Goal: Task Accomplishment & Management: Use online tool/utility

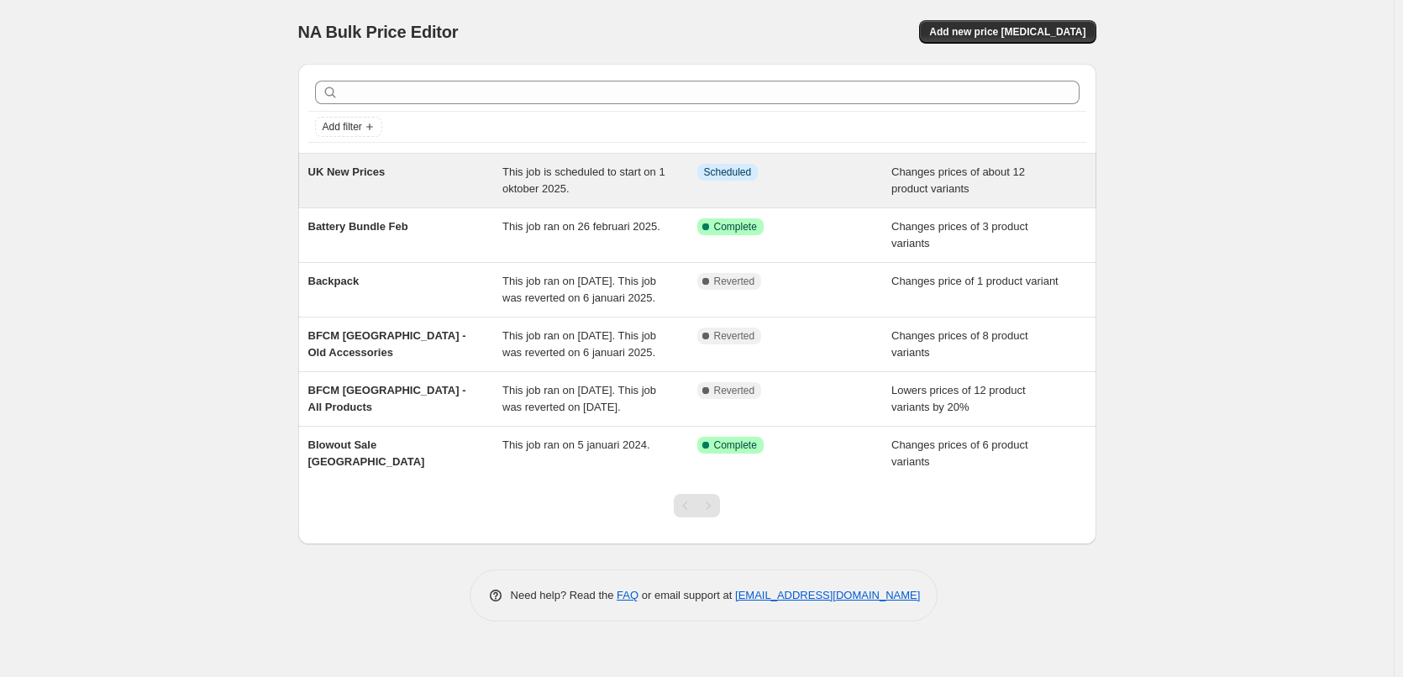
click at [519, 170] on span "This job is scheduled to start on 1 oktober 2025." at bounding box center [583, 180] width 163 height 29
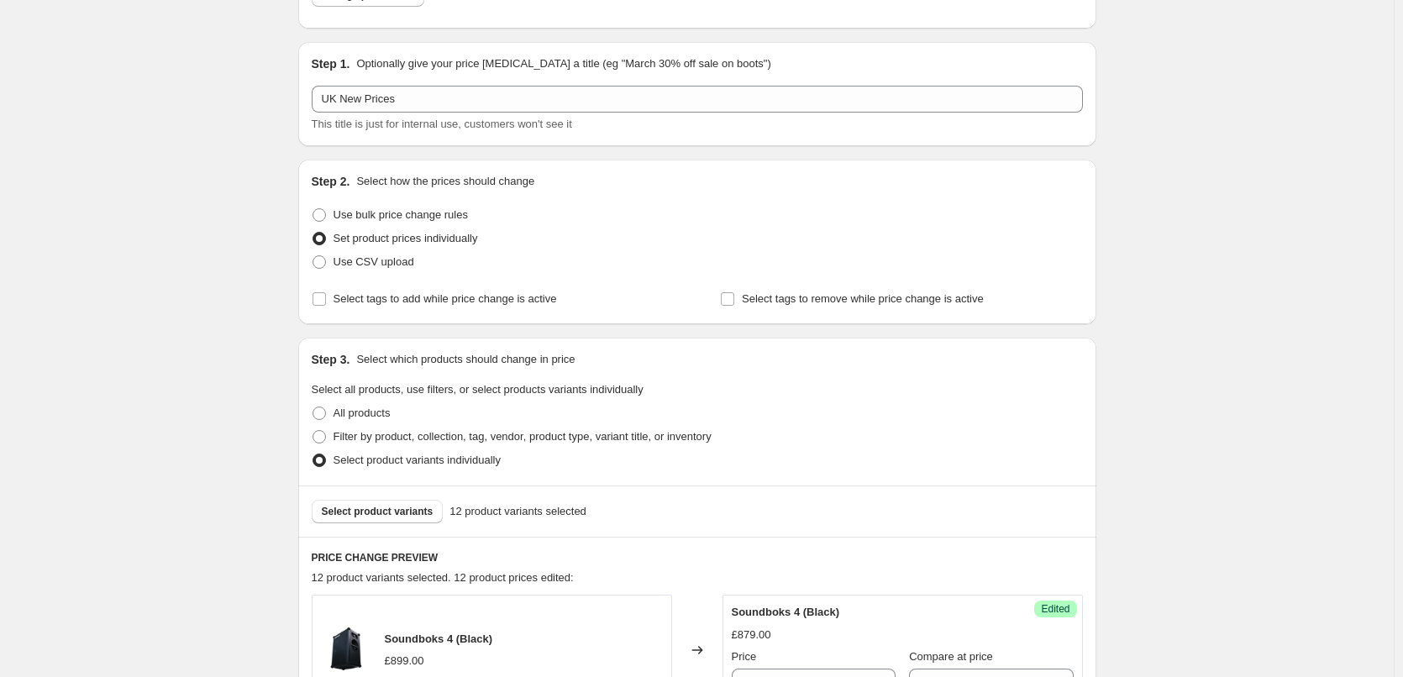
scroll to position [168, 0]
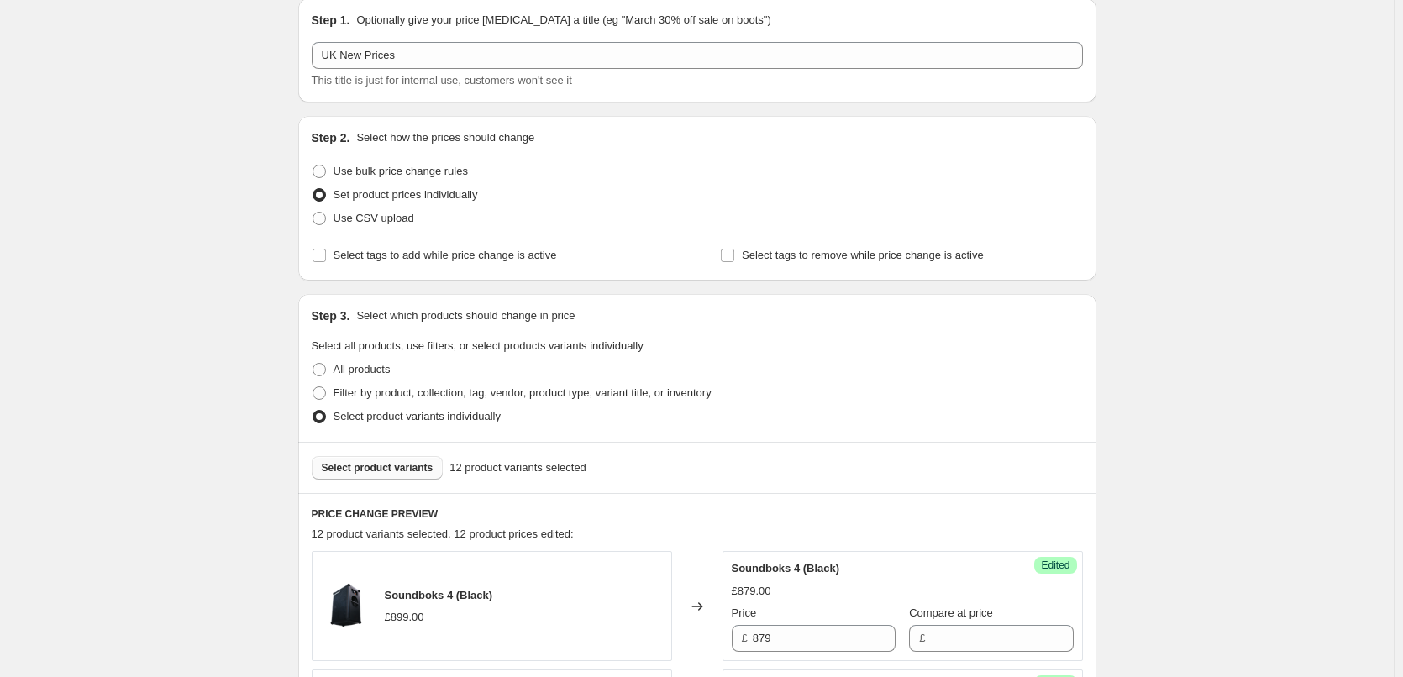
click at [402, 457] on button "Select product variants" at bounding box center [378, 468] width 132 height 24
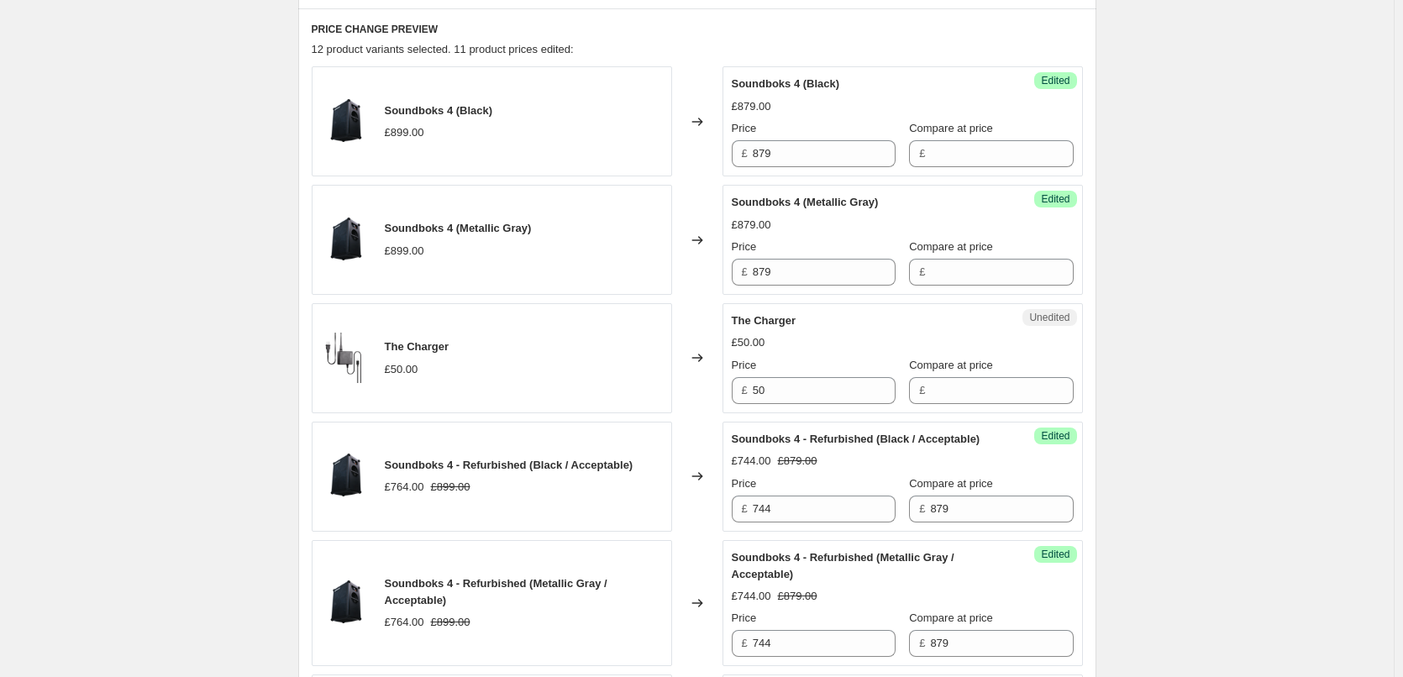
scroll to position [672, 0]
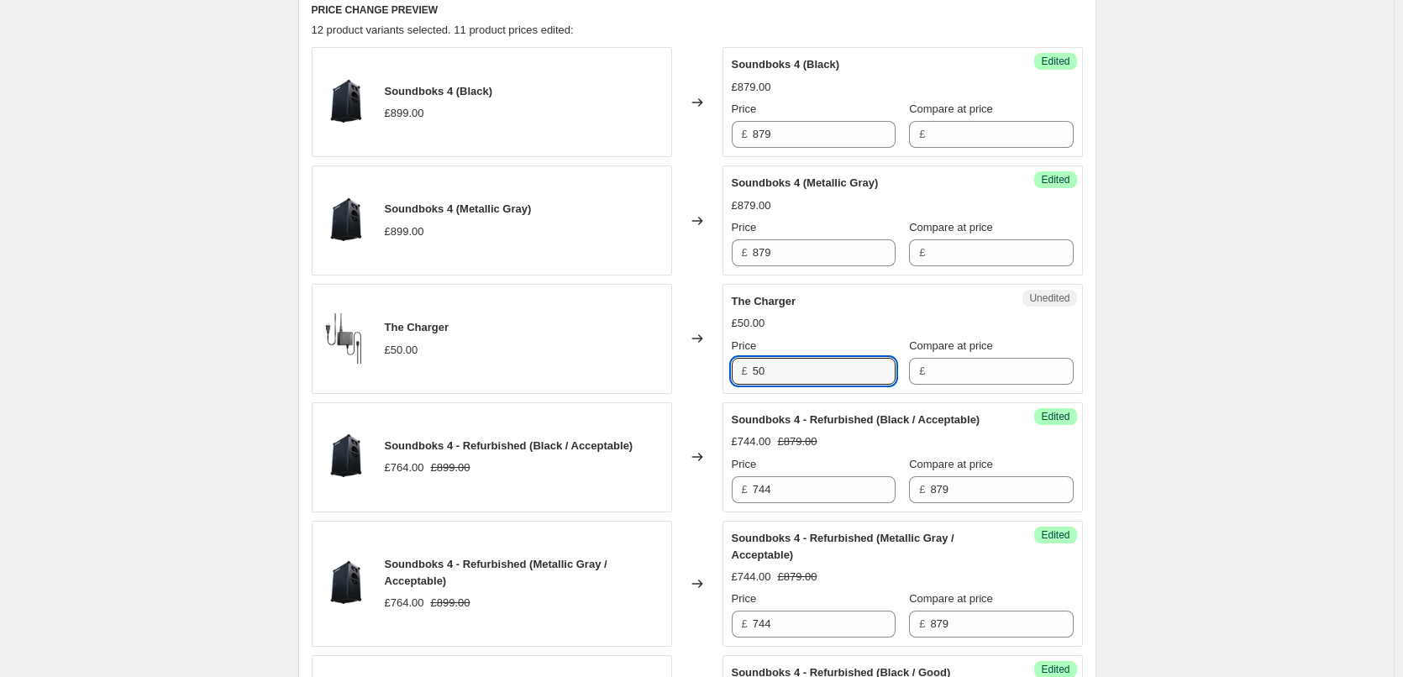
drag, startPoint x: 816, startPoint y: 377, endPoint x: 731, endPoint y: 374, distance: 84.9
click at [734, 372] on div "Unedited The Charger £50.00 Price £ 50 Compare at price £" at bounding box center [903, 339] width 360 height 110
type input "49"
click at [706, 378] on div "Changed to" at bounding box center [697, 339] width 50 height 110
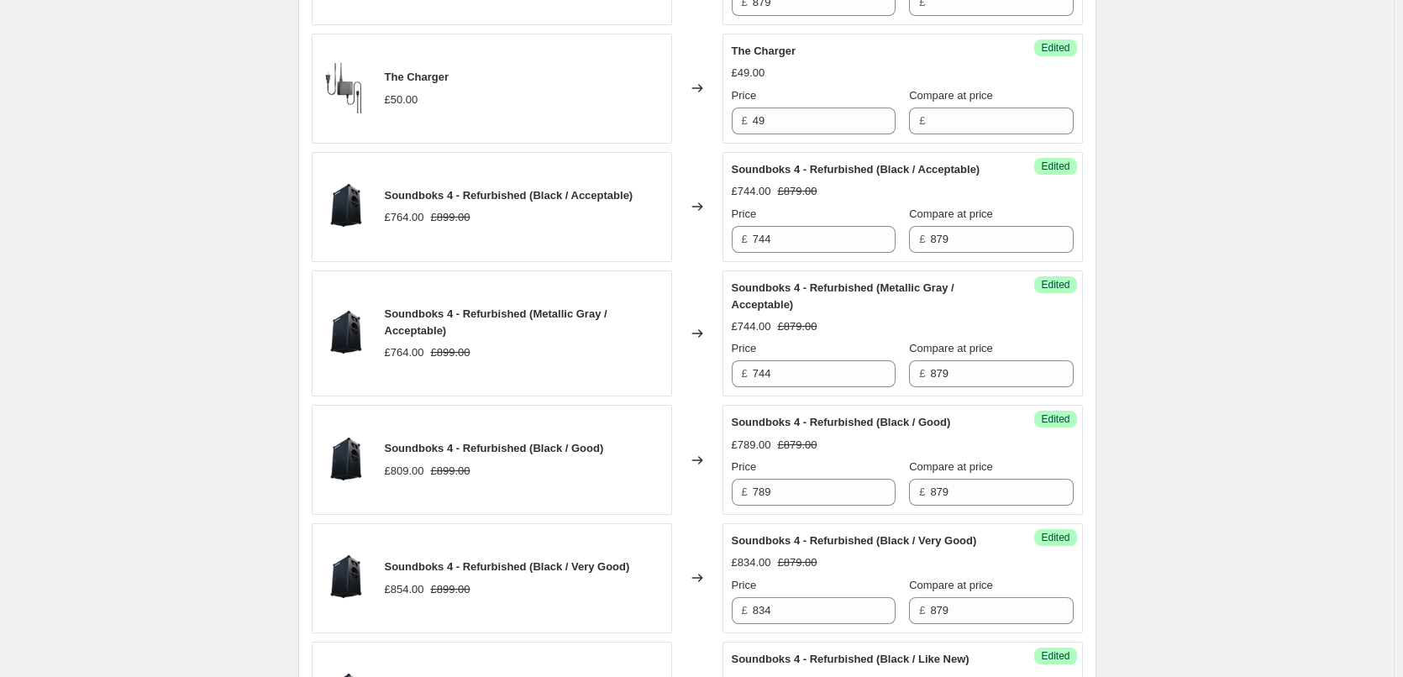
scroll to position [0, 0]
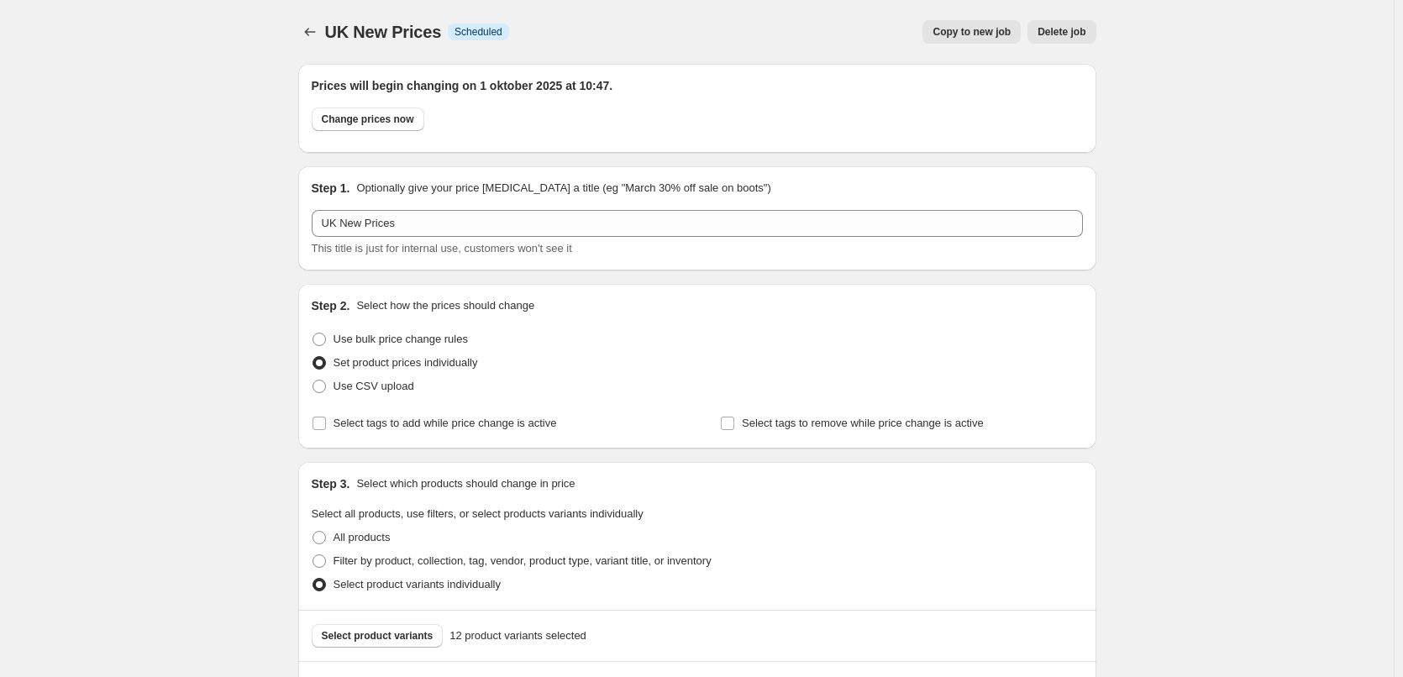
drag, startPoint x: 1174, startPoint y: 521, endPoint x: 1111, endPoint y: 179, distance: 347.5
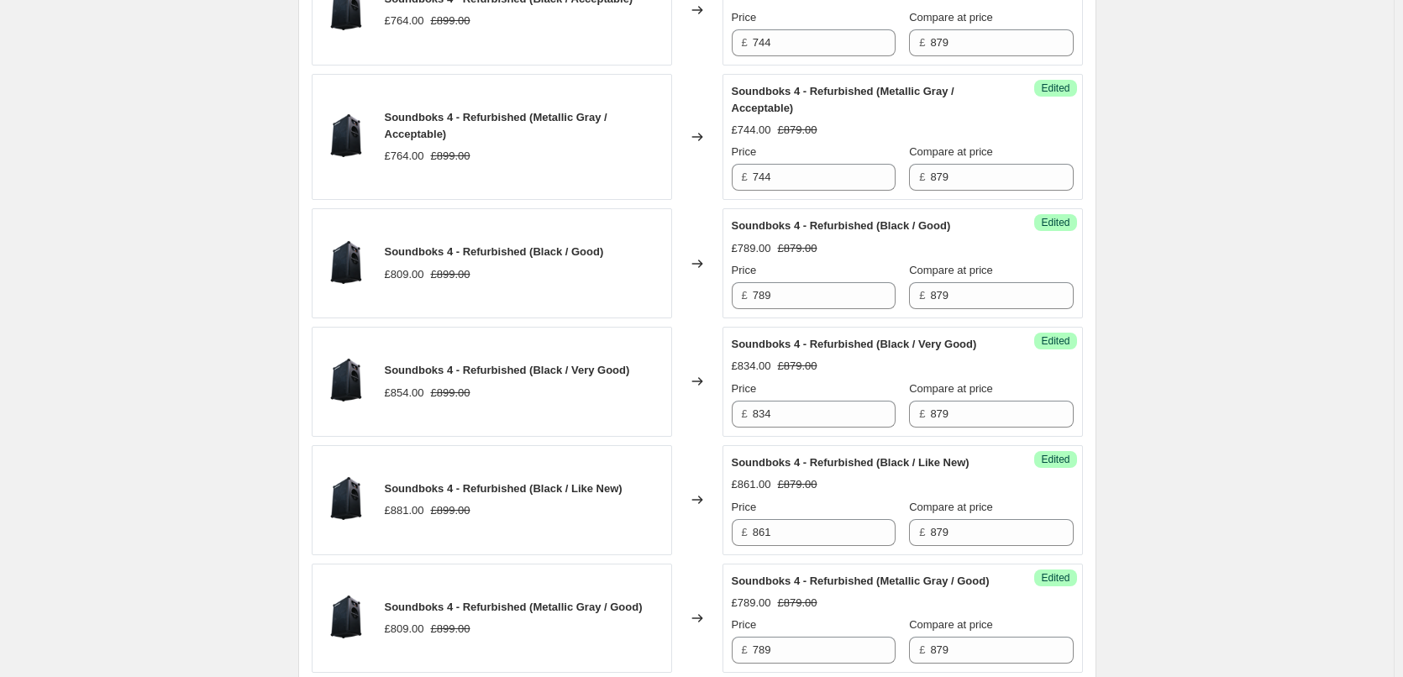
scroll to position [2152, 0]
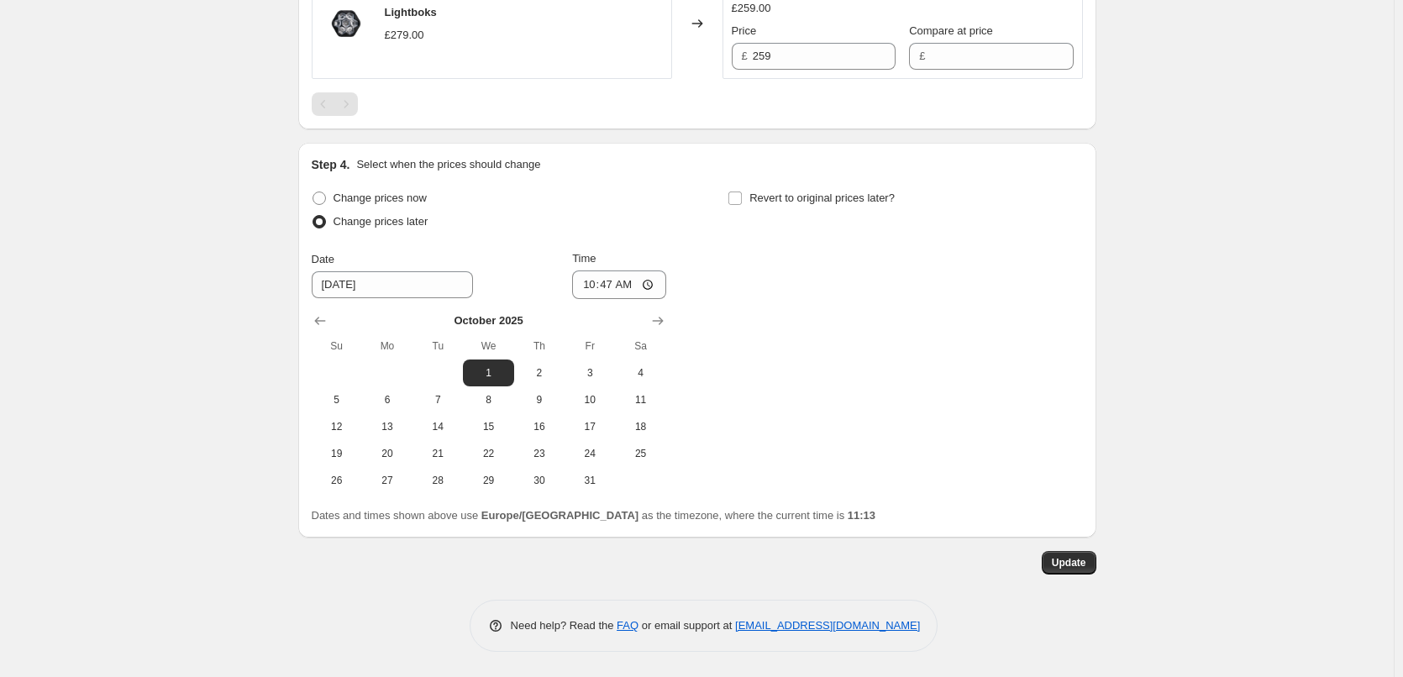
drag, startPoint x: 1032, startPoint y: 265, endPoint x: 847, endPoint y: 541, distance: 332.5
click at [1096, 563] on button "Update" at bounding box center [1069, 563] width 55 height 24
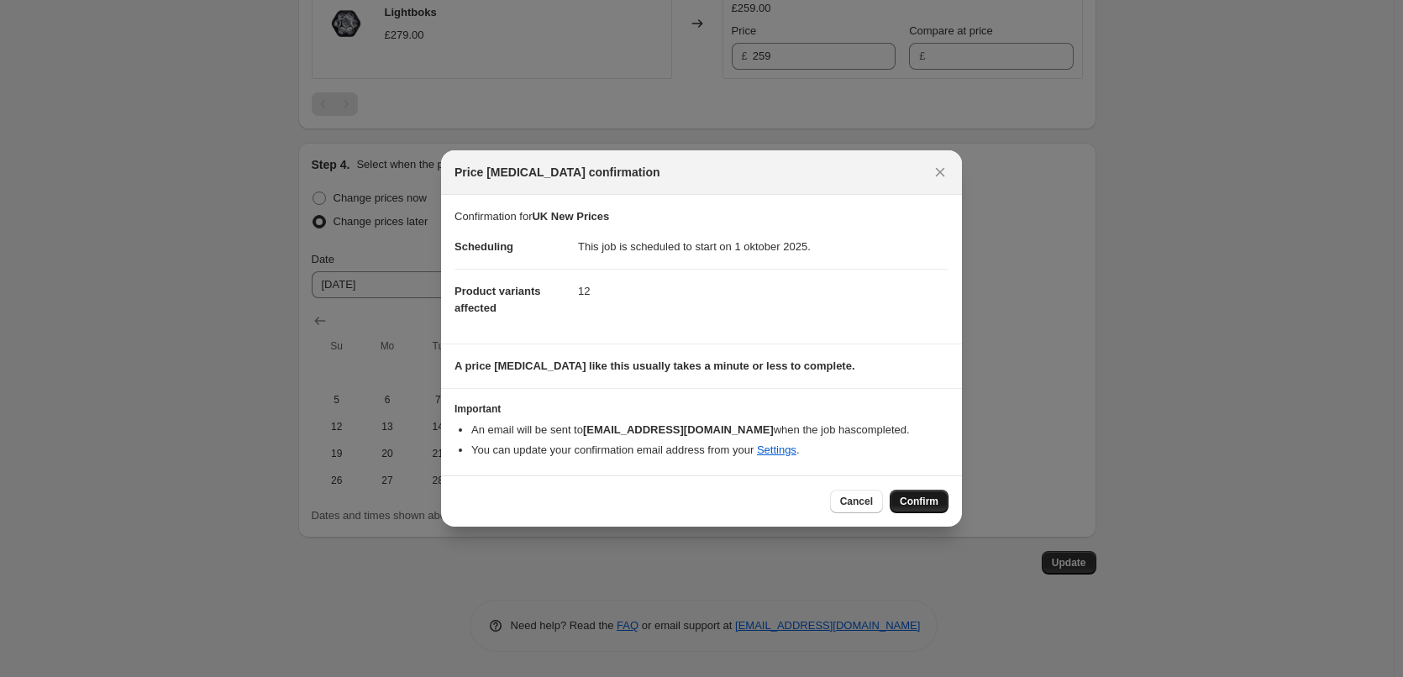
click at [918, 496] on span "Confirm" at bounding box center [919, 501] width 39 height 13
